Goal: Information Seeking & Learning: Learn about a topic

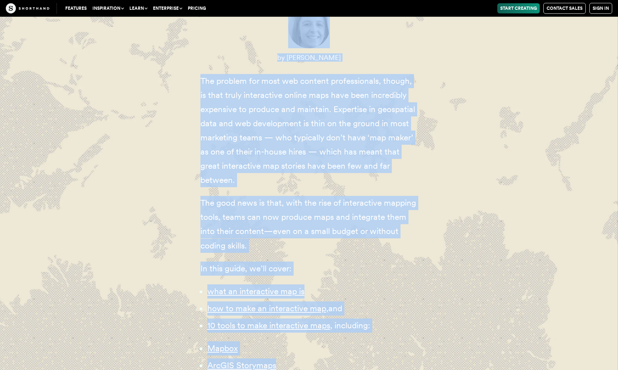
scroll to position [322, 0]
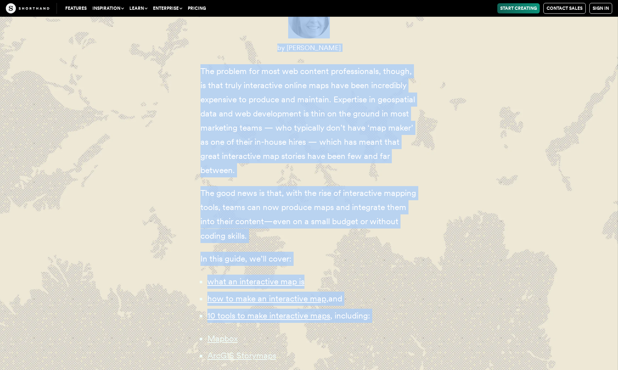
drag, startPoint x: 171, startPoint y: 140, endPoint x: 299, endPoint y: 324, distance: 223.2
click at [299, 324] on div "Content professionals — from journalists to marketers — have long understood th…" at bounding box center [309, 224] width 493 height 682
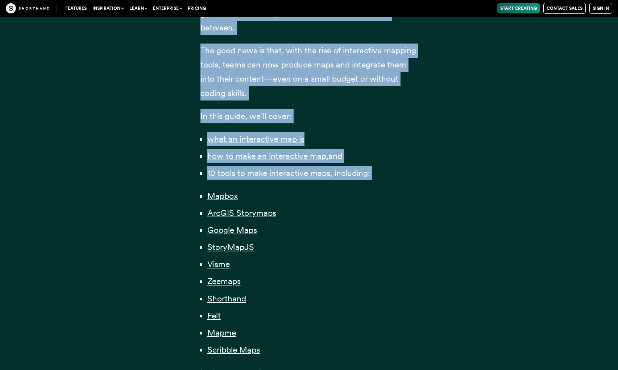
scroll to position [539, 0]
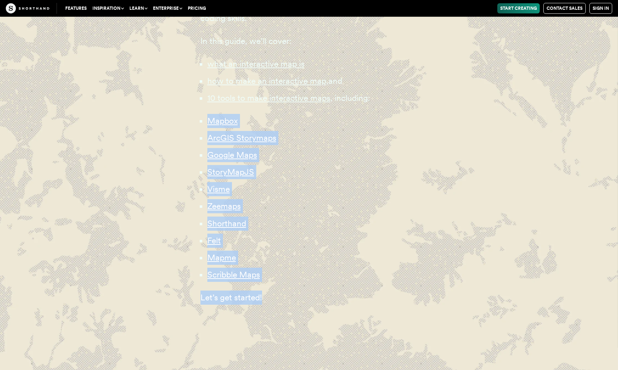
drag, startPoint x: 129, startPoint y: 107, endPoint x: 279, endPoint y: 314, distance: 255.9
click at [279, 314] on div "Content professionals — from journalists to marketers — have long understood th…" at bounding box center [309, 6] width 493 height 682
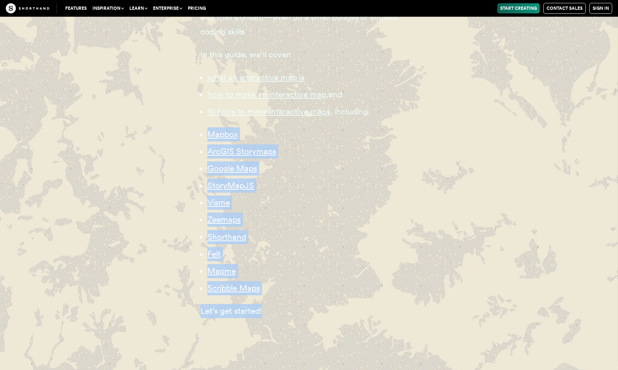
scroll to position [522, 0]
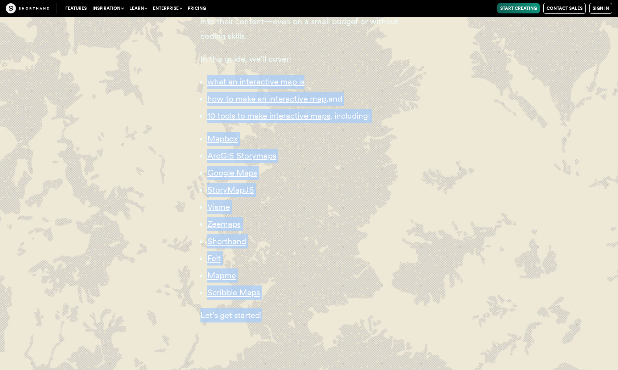
drag, startPoint x: 106, startPoint y: 64, endPoint x: 387, endPoint y: 348, distance: 399.5
click at [387, 348] on div "Content professionals — from journalists to marketers — have long understood th…" at bounding box center [309, 24] width 493 height 682
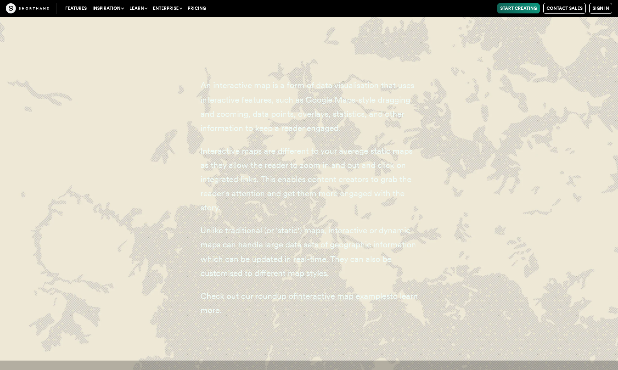
scroll to position [1212, 0]
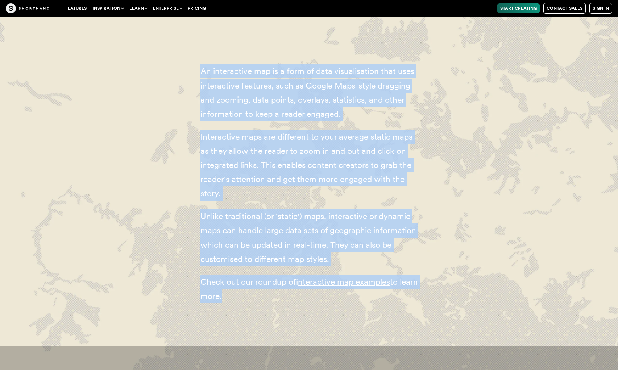
drag, startPoint x: 120, startPoint y: 59, endPoint x: 381, endPoint y: 313, distance: 364.0
click at [381, 313] on div "An interactive map is a form of data visualisation that uses interactive featur…" at bounding box center [309, 188] width 493 height 316
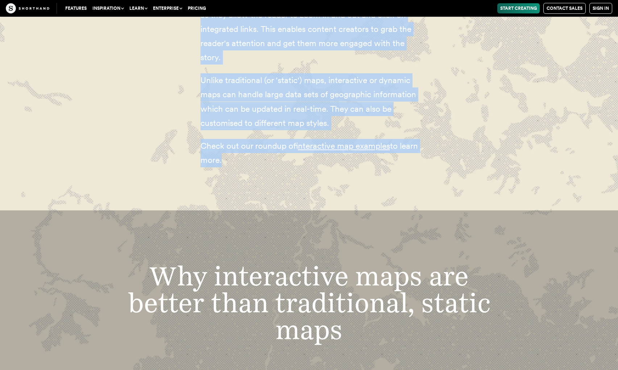
scroll to position [1338, 0]
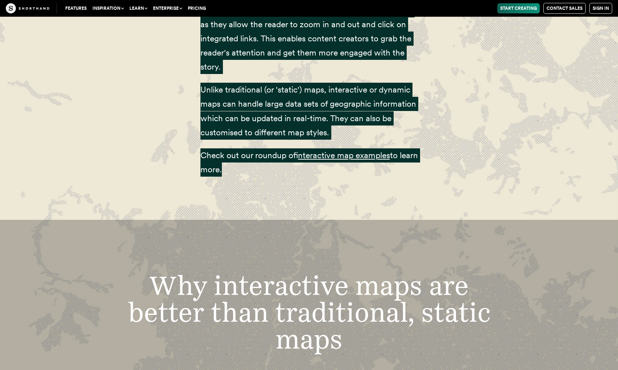
click at [8, 66] on div "An interactive map is a form of data visualisation that uses interactive featur…" at bounding box center [309, 61] width 618 height 316
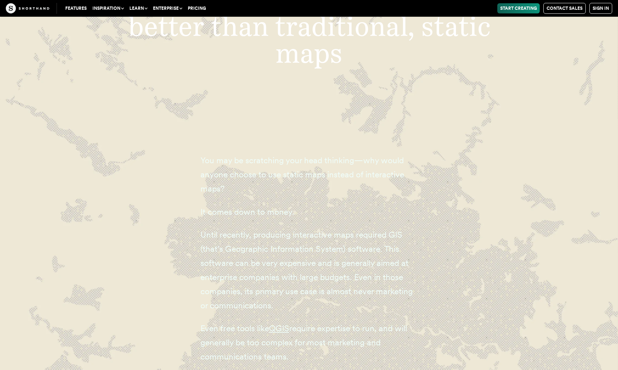
scroll to position [1661, 0]
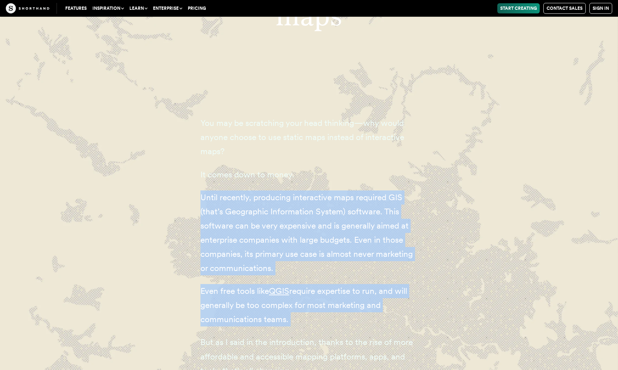
drag, startPoint x: 181, startPoint y: 184, endPoint x: 403, endPoint y: 326, distance: 263.1
click at [403, 326] on div "You may be scratching your head thinking—why would anyone choose to use static …" at bounding box center [309, 251] width 493 height 339
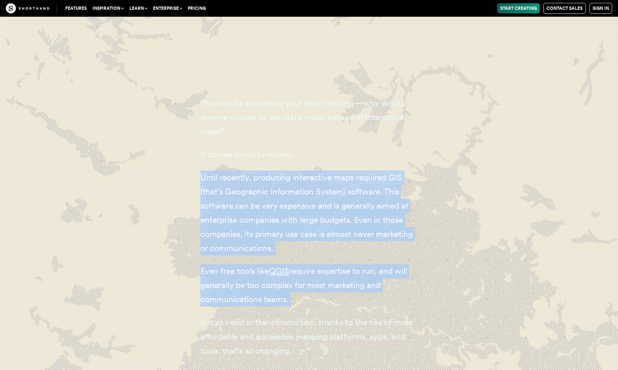
scroll to position [1791, 0]
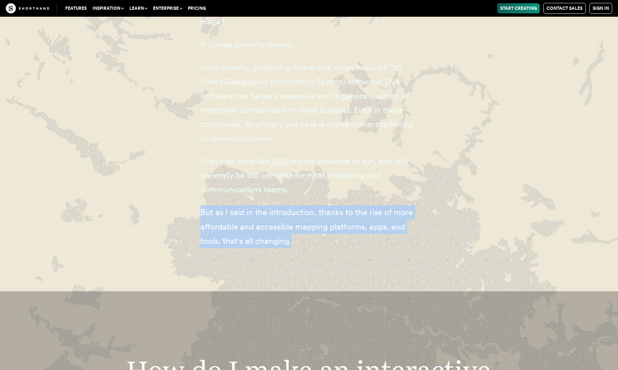
drag, startPoint x: 167, startPoint y: 207, endPoint x: 374, endPoint y: 279, distance: 219.7
click at [374, 279] on div "You may be scratching your head thinking—why would anyone choose to use static …" at bounding box center [309, 121] width 493 height 339
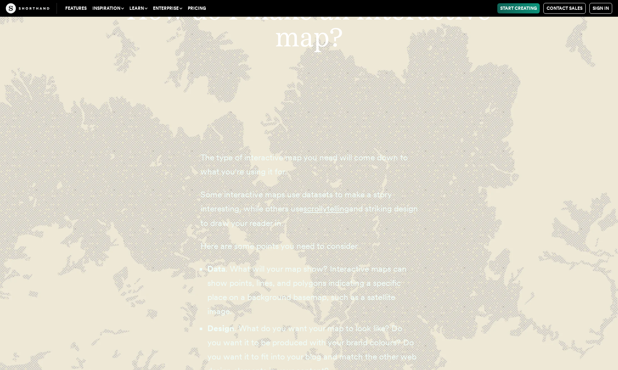
scroll to position [2235, 0]
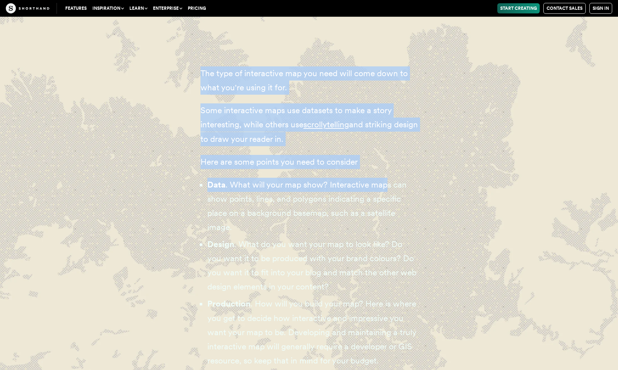
drag, startPoint x: 184, startPoint y: 74, endPoint x: 388, endPoint y: 229, distance: 255.9
click at [388, 229] on div "The type of interactive map you need will come down to what you're using it for…" at bounding box center [309, 291] width 493 height 518
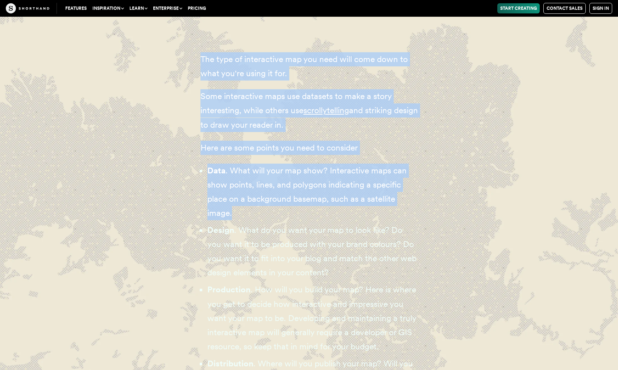
scroll to position [2309, 0]
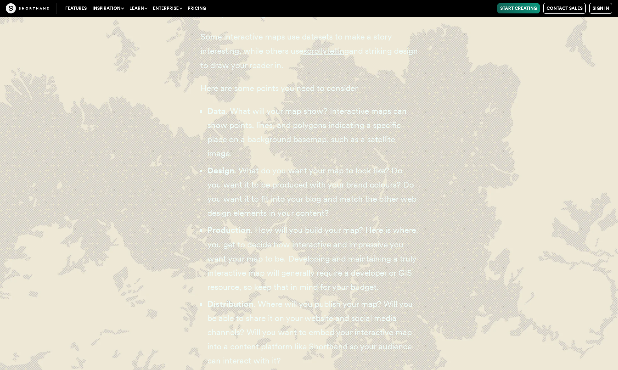
click at [173, 165] on div "The type of interactive map you need will come down to what you're using it for…" at bounding box center [309, 217] width 493 height 518
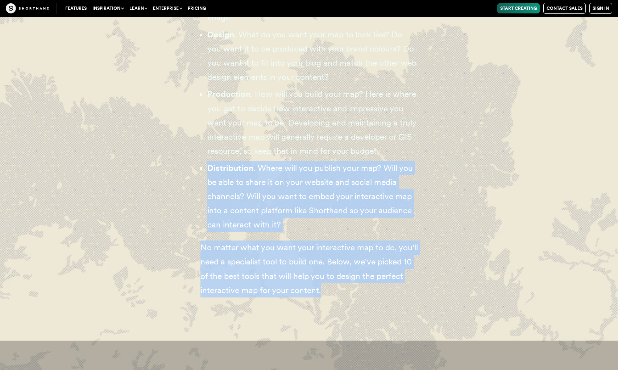
drag, startPoint x: 192, startPoint y: 165, endPoint x: 384, endPoint y: 299, distance: 234.1
click at [384, 299] on div "The type of interactive map you need will come down to what you're using it for…" at bounding box center [309, 81] width 246 height 518
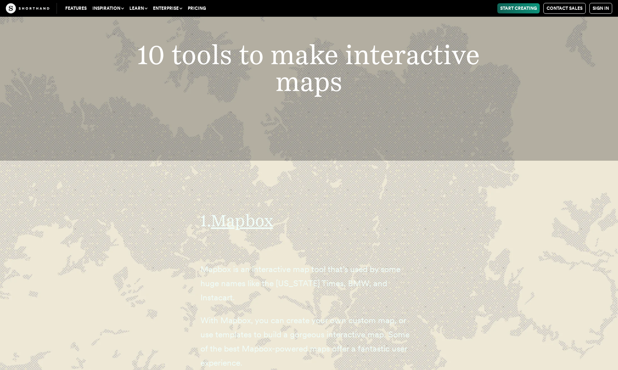
scroll to position [2883, 0]
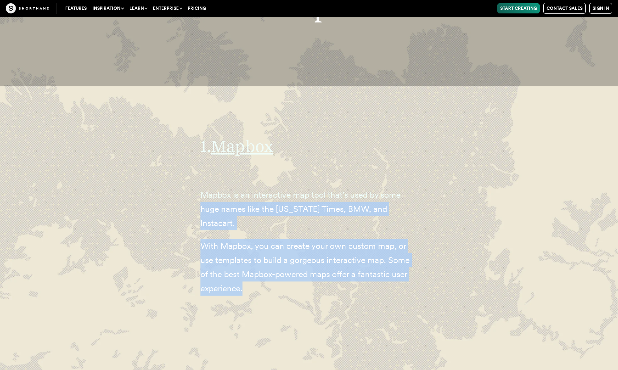
drag, startPoint x: 190, startPoint y: 196, endPoint x: 414, endPoint y: 310, distance: 250.4
click at [414, 310] on div "1. Mapbox Mapbox is an interactive map tool that’s used by some huge names like…" at bounding box center [309, 212] width 246 height 253
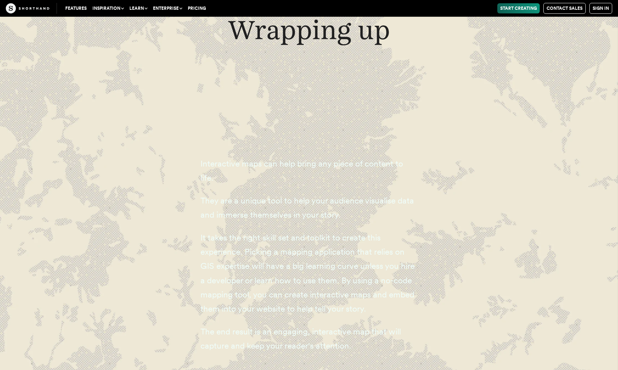
scroll to position [20566, 0]
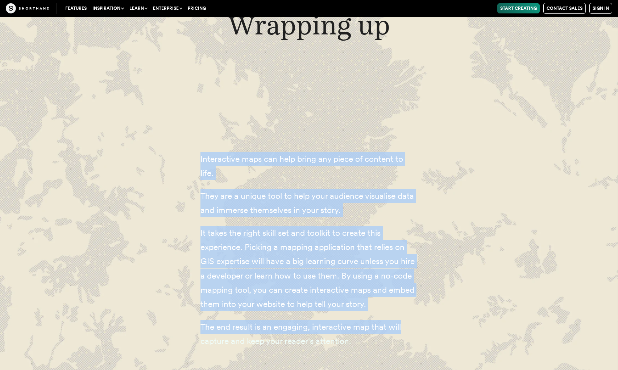
drag, startPoint x: 160, startPoint y: 124, endPoint x: 414, endPoint y: 302, distance: 309.8
click at [414, 302] on div "Interactive maps can help bring any piece of content to life. They are a unique…" at bounding box center [309, 254] width 493 height 274
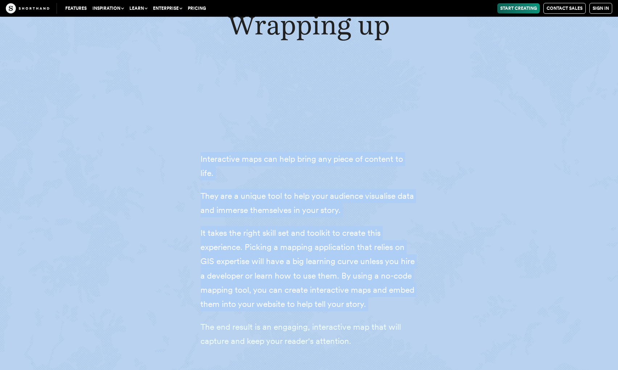
drag, startPoint x: 113, startPoint y: 74, endPoint x: 420, endPoint y: 295, distance: 378.1
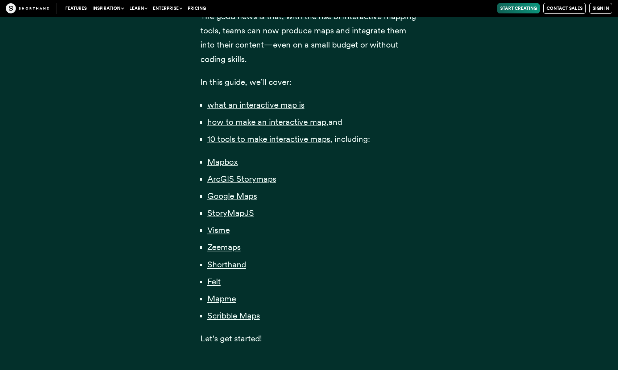
scroll to position [505, 0]
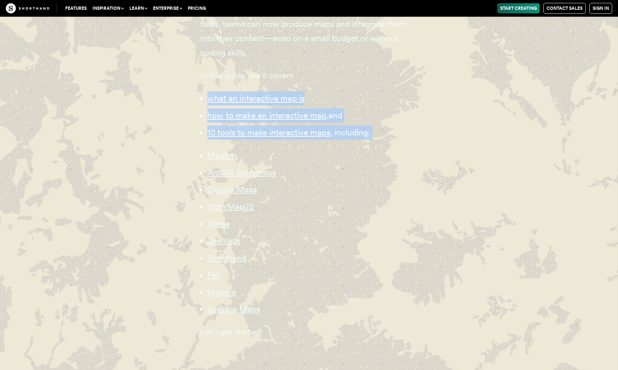
drag, startPoint x: 135, startPoint y: 94, endPoint x: 160, endPoint y: 147, distance: 58.4
click at [160, 147] on div "Content professionals — from journalists to marketers — have long understood th…" at bounding box center [309, 41] width 493 height 682
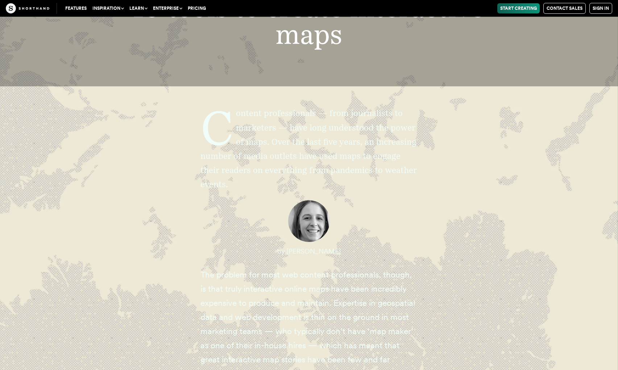
scroll to position [0, 0]
